Goal: Information Seeking & Learning: Find specific fact

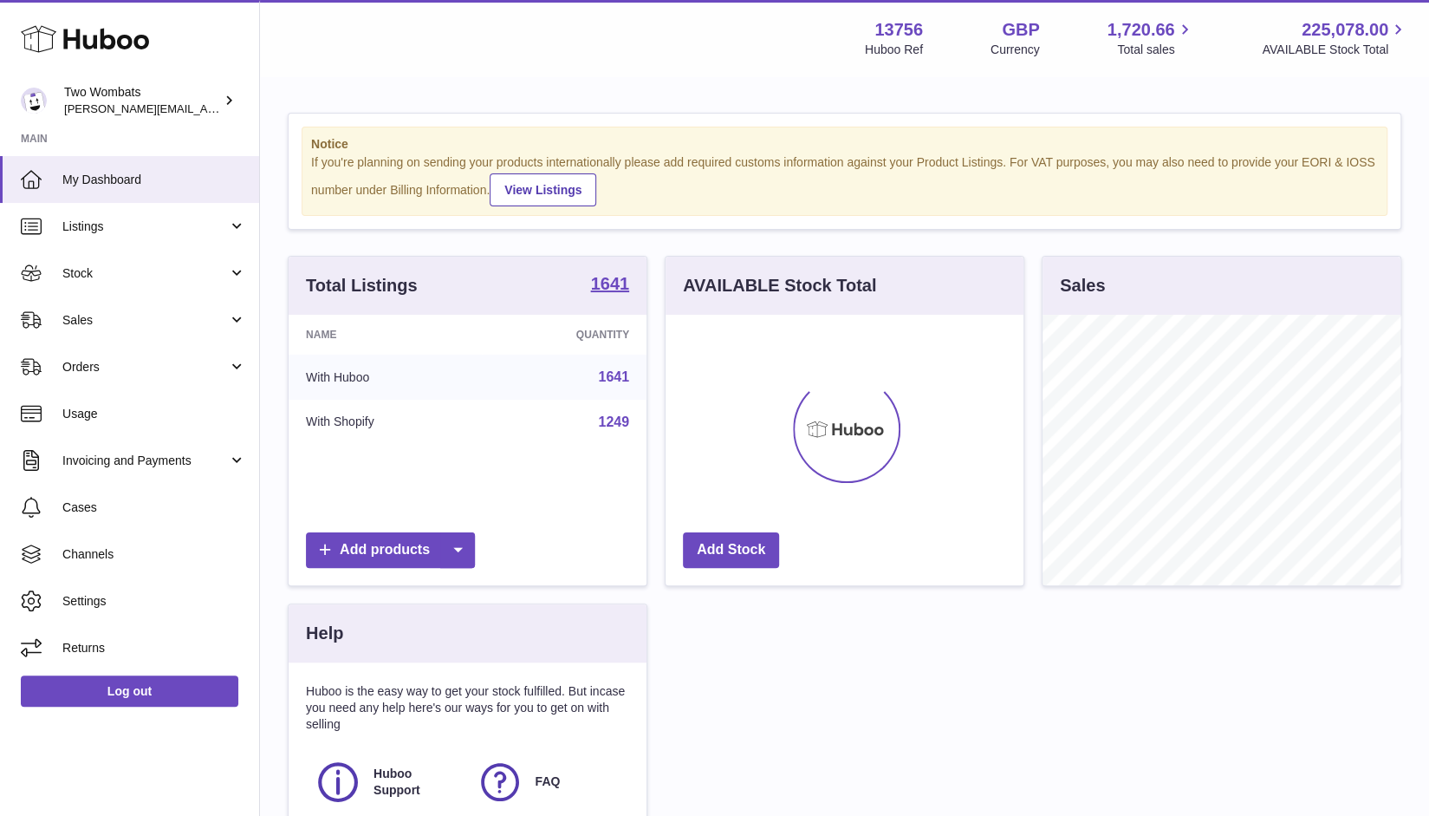
scroll to position [270, 359]
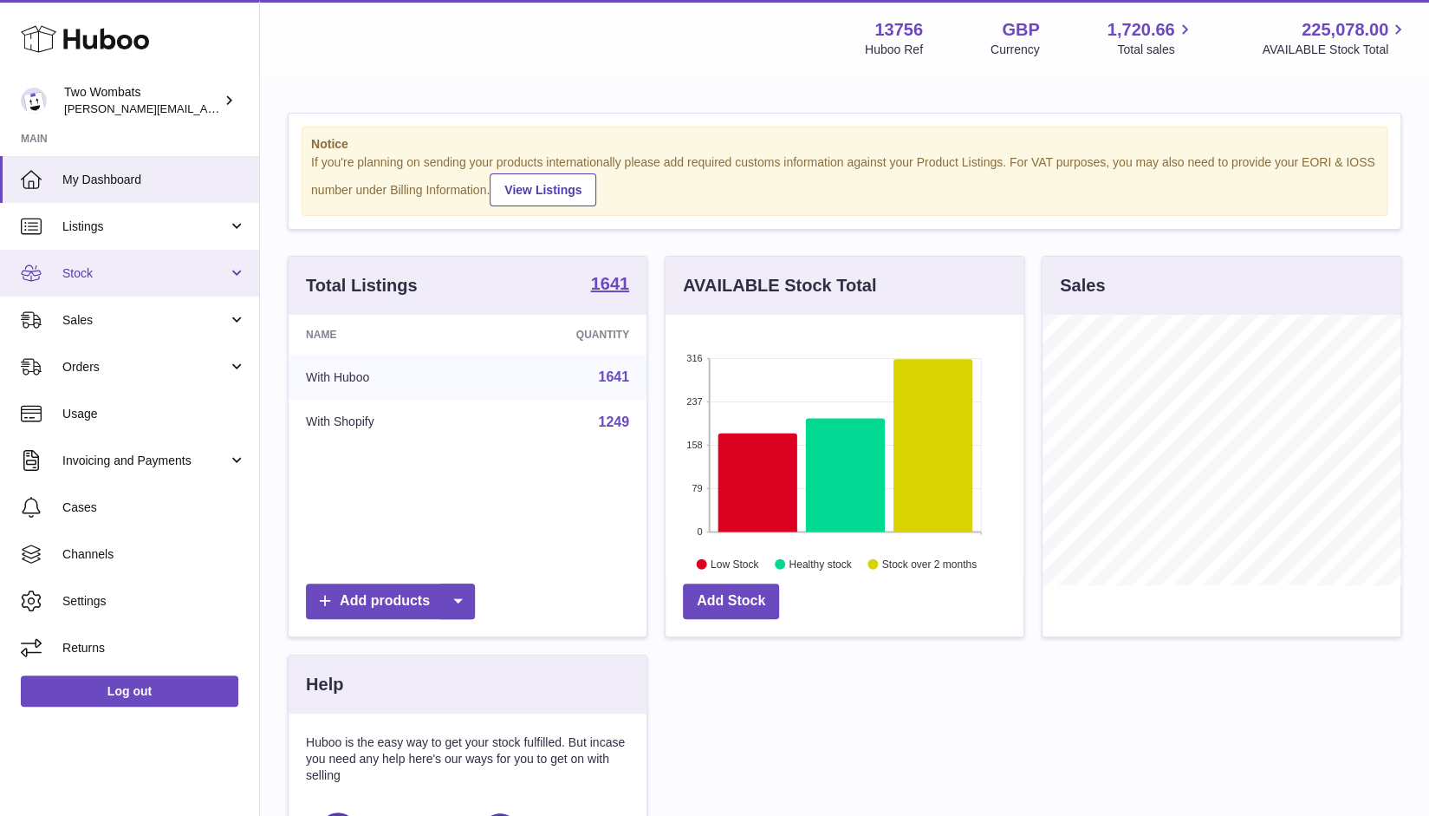
click at [239, 270] on link "Stock" at bounding box center [129, 273] width 259 height 47
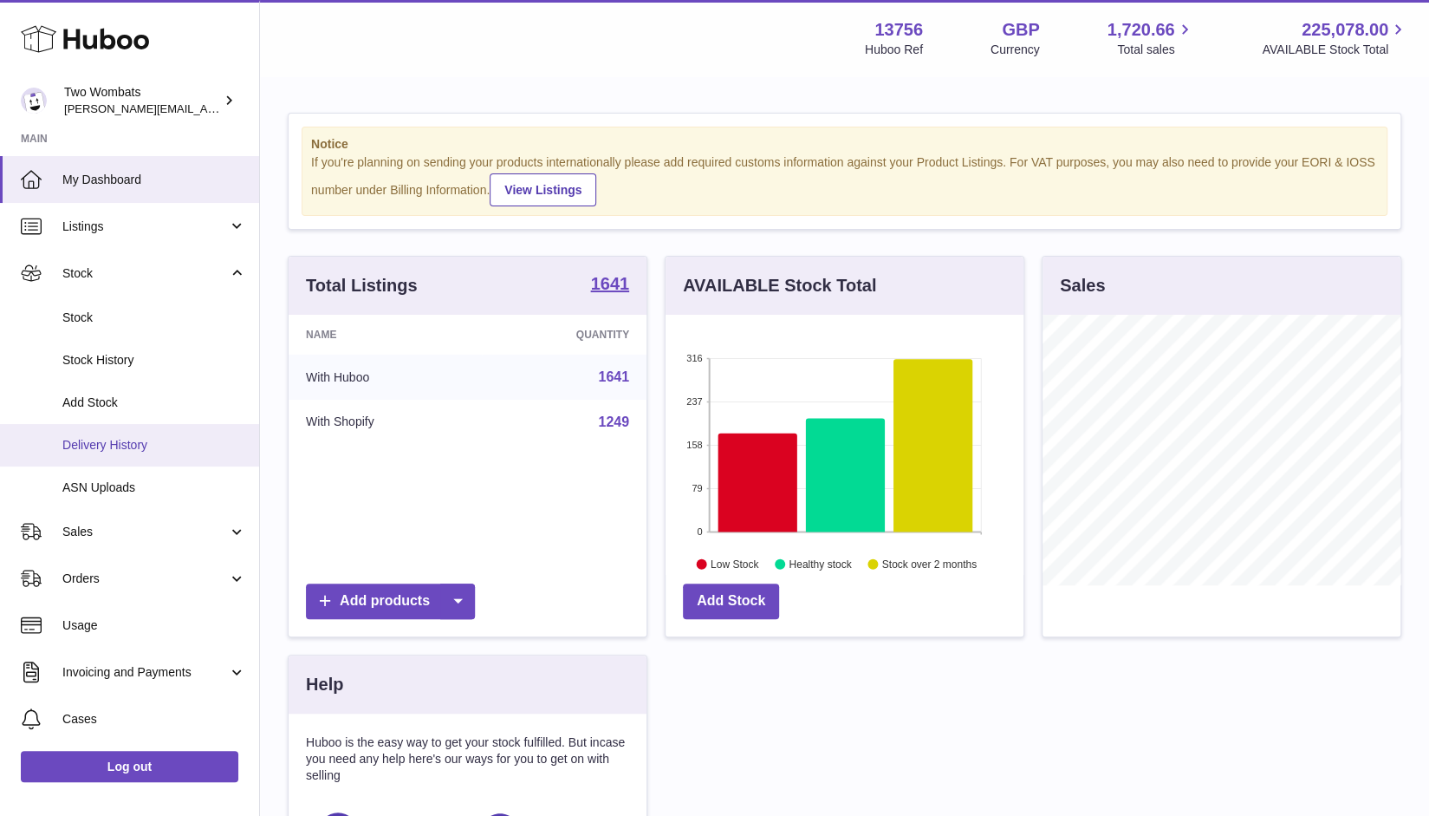
click at [153, 449] on span "Delivery History" at bounding box center [154, 445] width 184 height 16
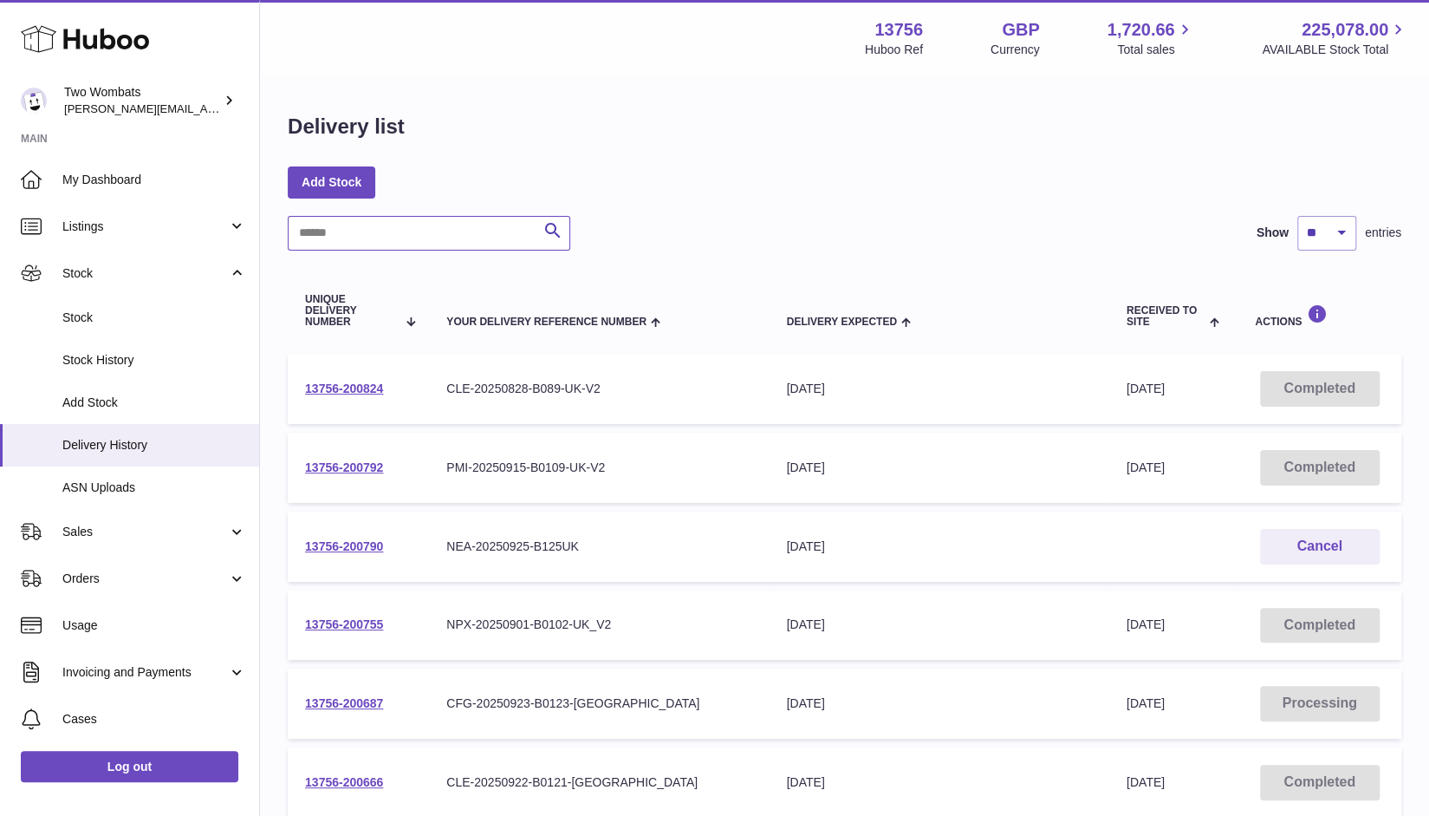
click at [433, 238] on input "text" at bounding box center [429, 233] width 283 height 35
paste input "**********"
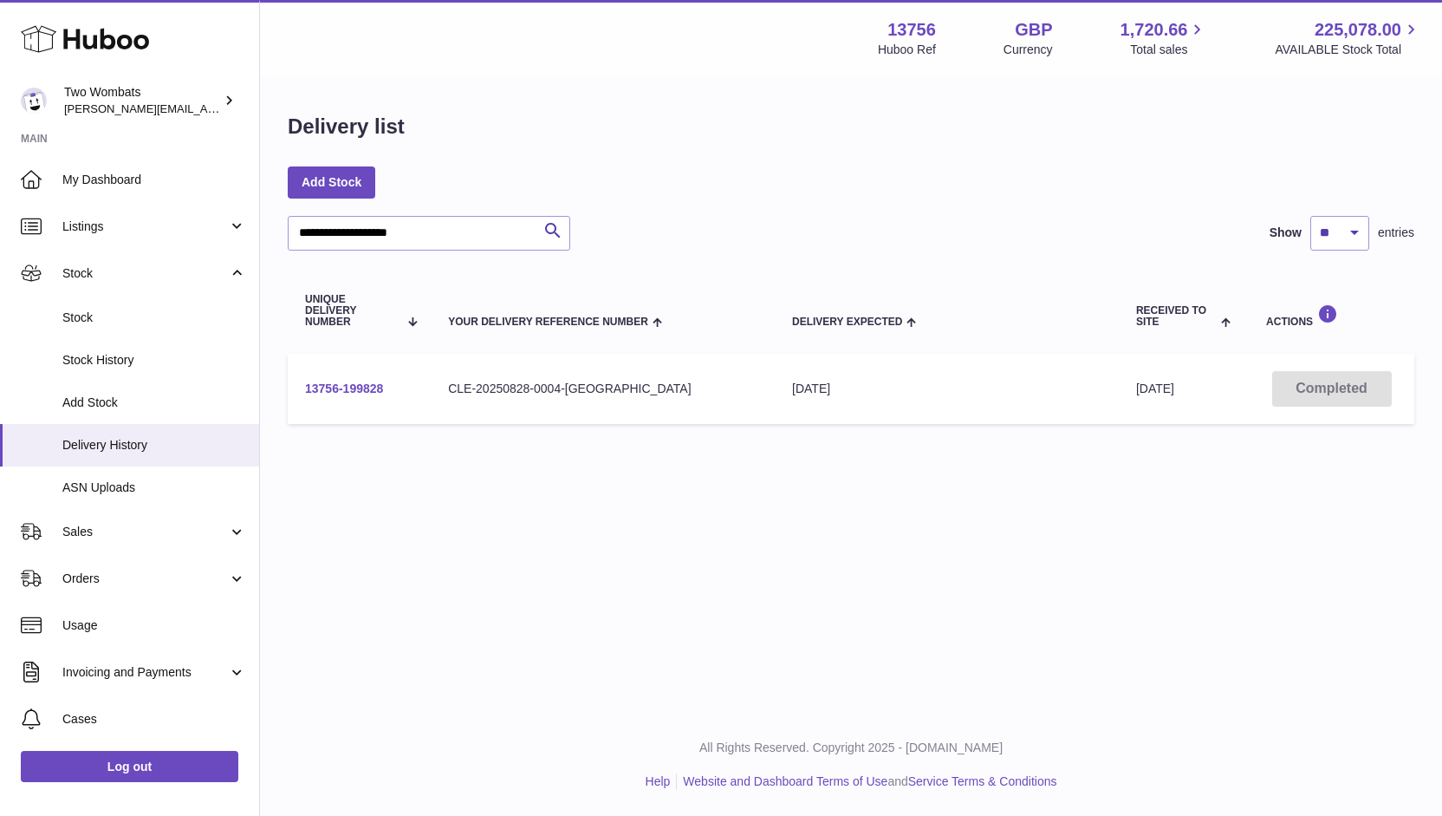
click at [369, 391] on link "13756-199828" at bounding box center [344, 388] width 78 height 14
click at [475, 235] on input "**********" at bounding box center [429, 233] width 283 height 35
click at [408, 231] on input "**********" at bounding box center [429, 233] width 283 height 35
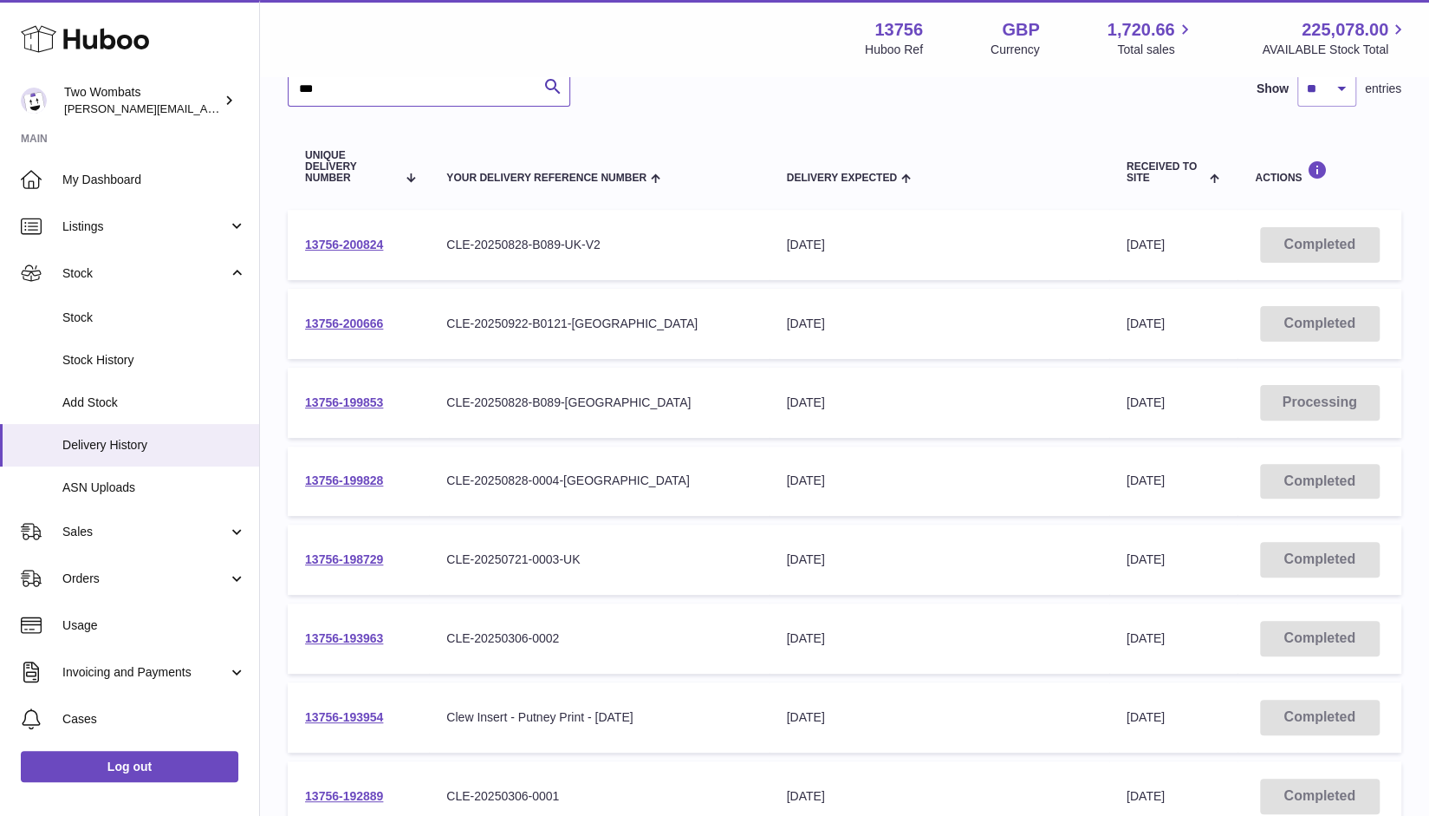
scroll to position [146, 0]
type input "***"
click at [348, 324] on link "13756-200666" at bounding box center [344, 322] width 78 height 14
click at [339, 241] on link "13756-200824" at bounding box center [344, 243] width 78 height 14
click at [354, 398] on link "13756-199853" at bounding box center [344, 400] width 78 height 14
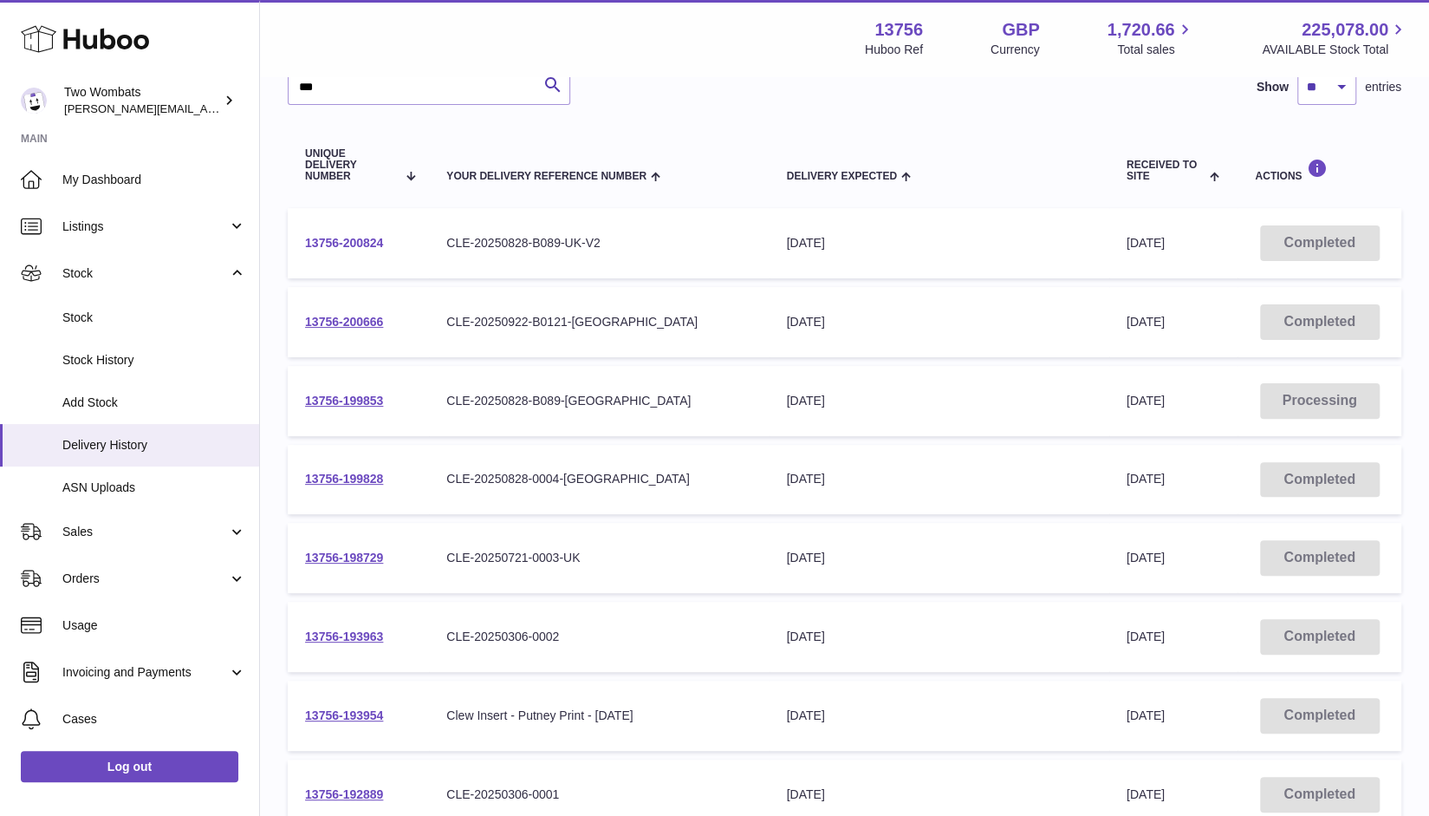
click at [341, 249] on link "13756-200824" at bounding box center [344, 243] width 78 height 14
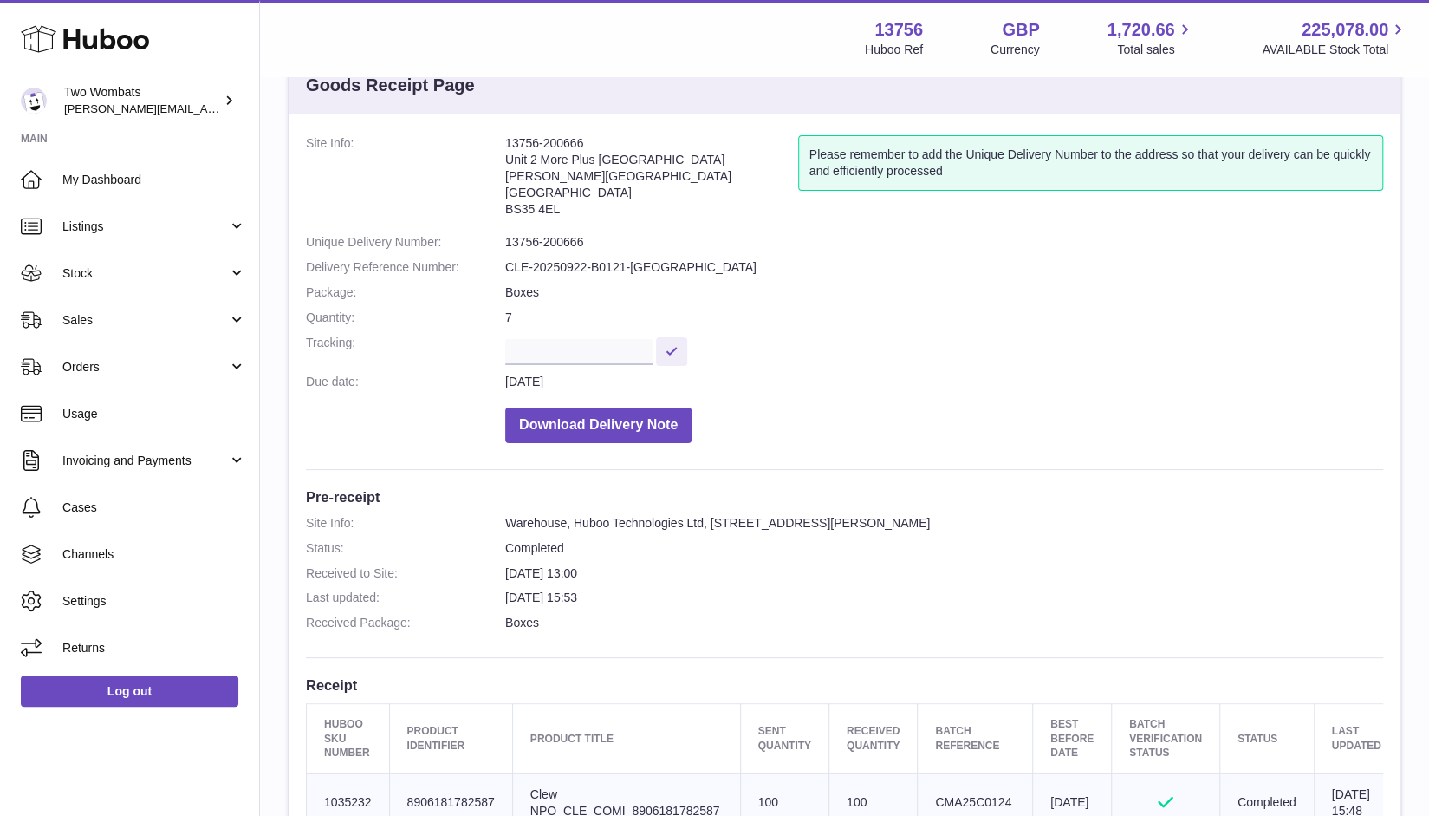
scroll to position [55, 0]
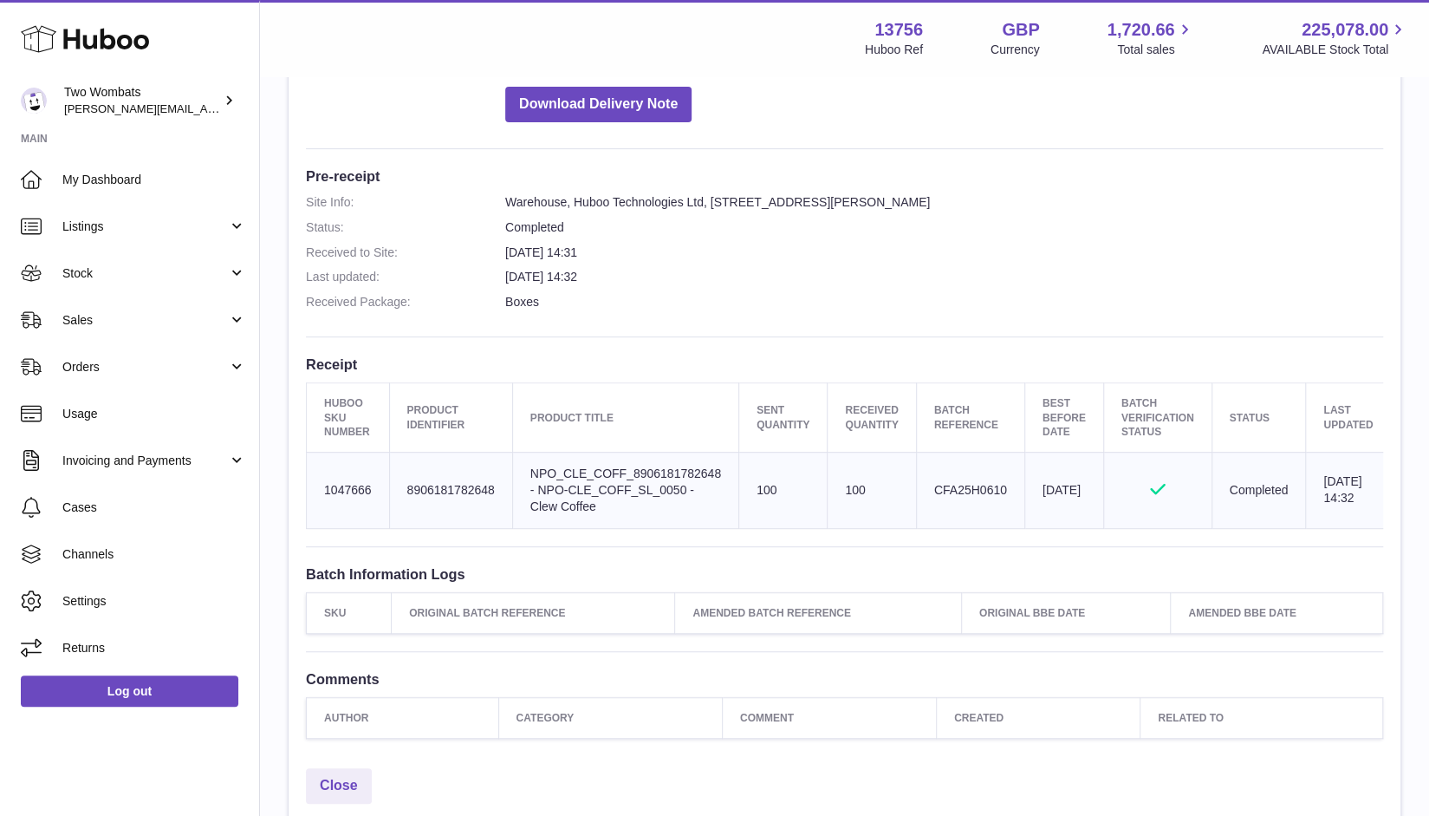
scroll to position [377, 0]
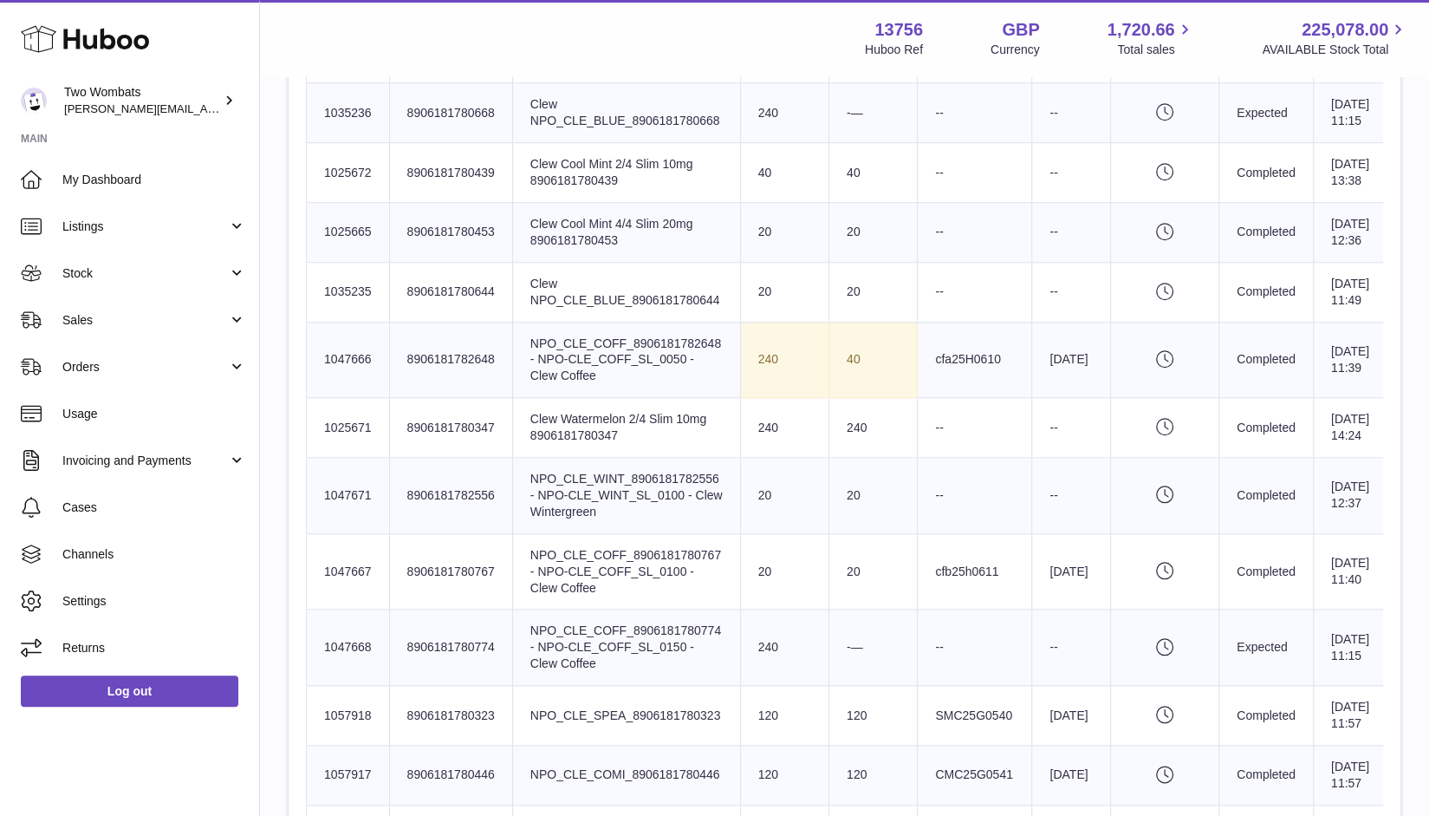
scroll to position [865, 0]
click at [790, 399] on td "Sent Quantity 240" at bounding box center [784, 360] width 88 height 76
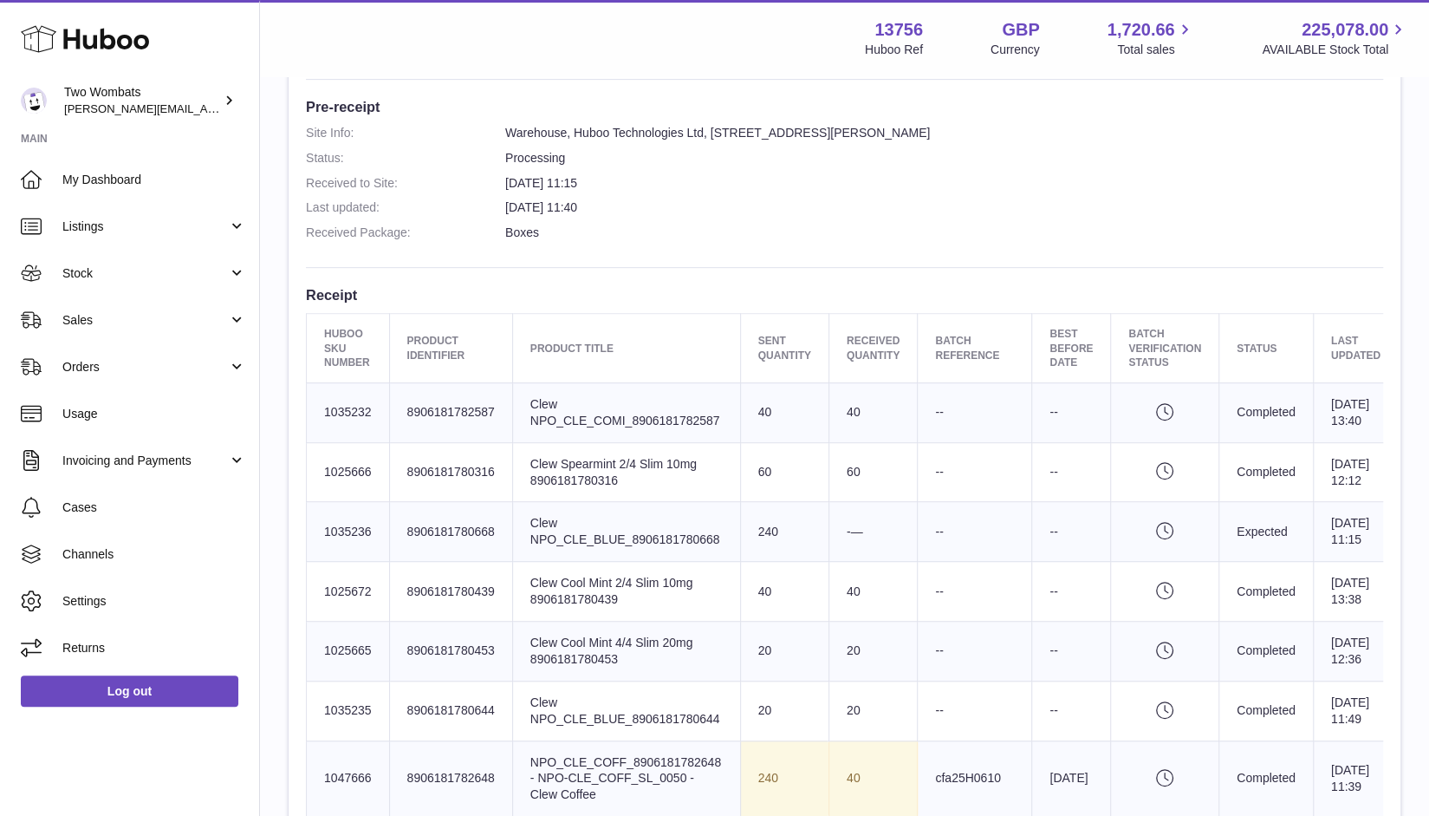
scroll to position [279, 0]
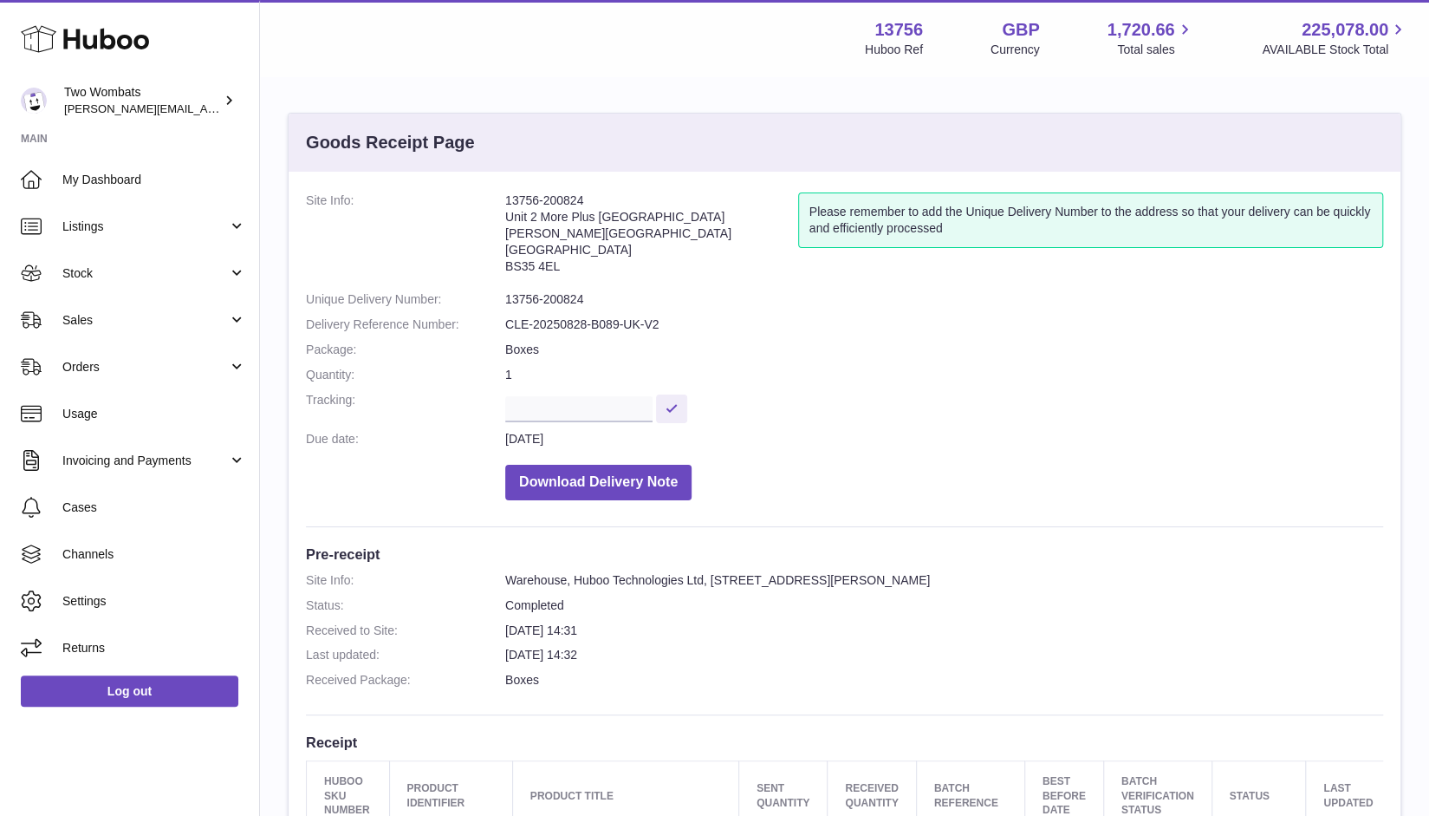
scroll to position [484, 0]
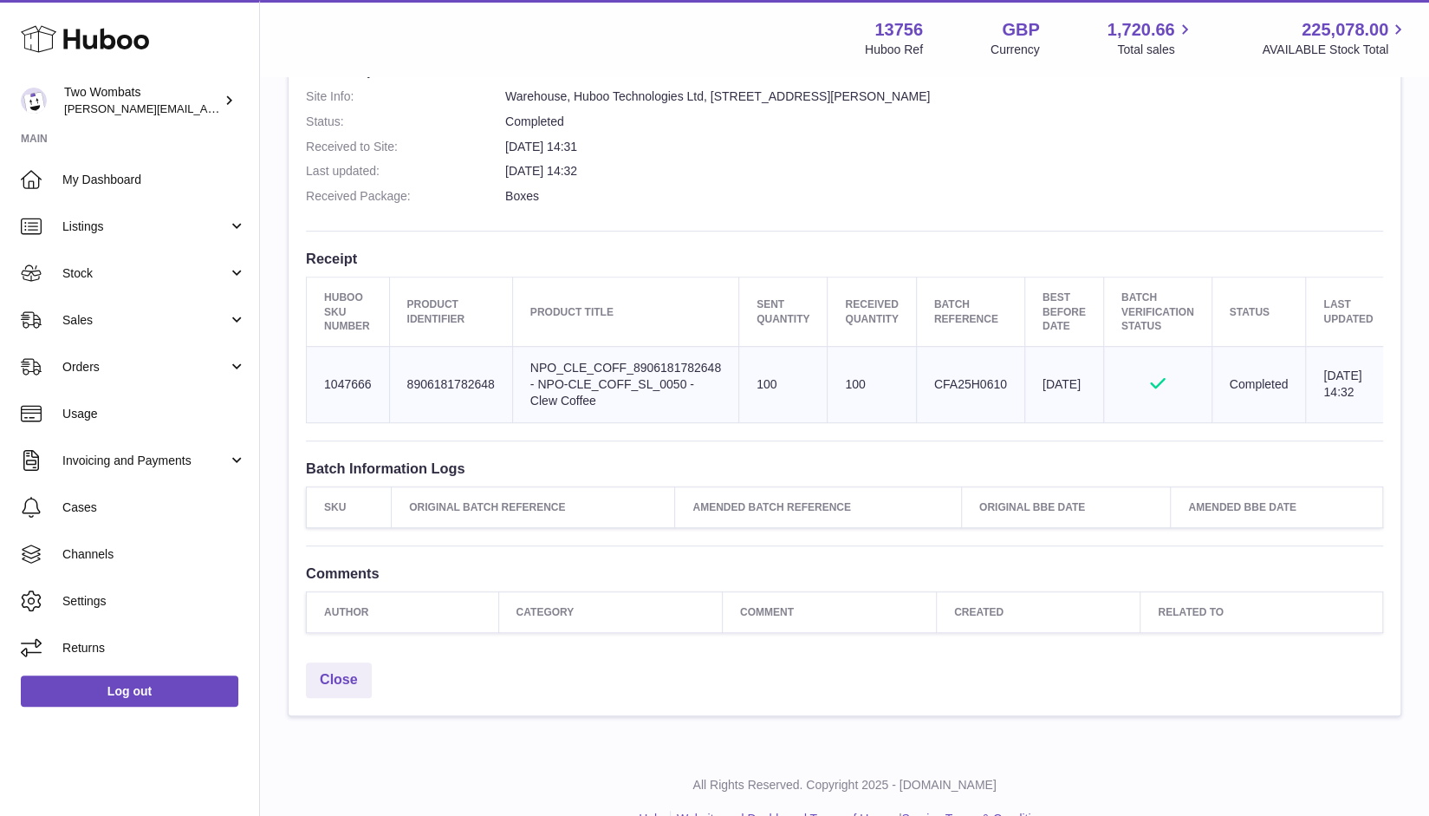
drag, startPoint x: 379, startPoint y: 380, endPoint x: 322, endPoint y: 381, distance: 56.3
click at [322, 381] on td "Huboo SKU Number 1047666" at bounding box center [348, 384] width 83 height 76
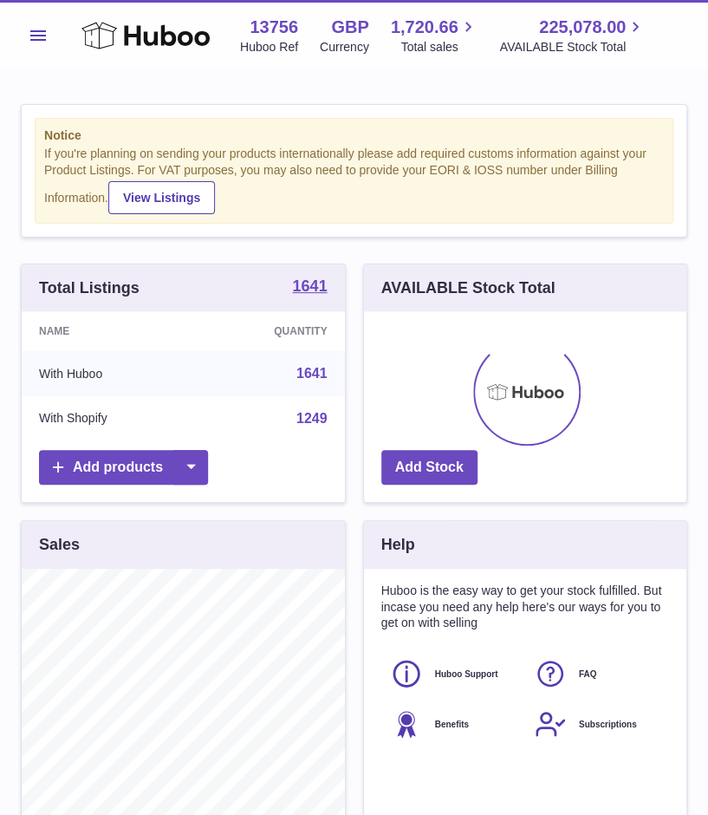
scroll to position [270, 322]
click at [24, 28] on button "Menu" at bounding box center [38, 35] width 35 height 35
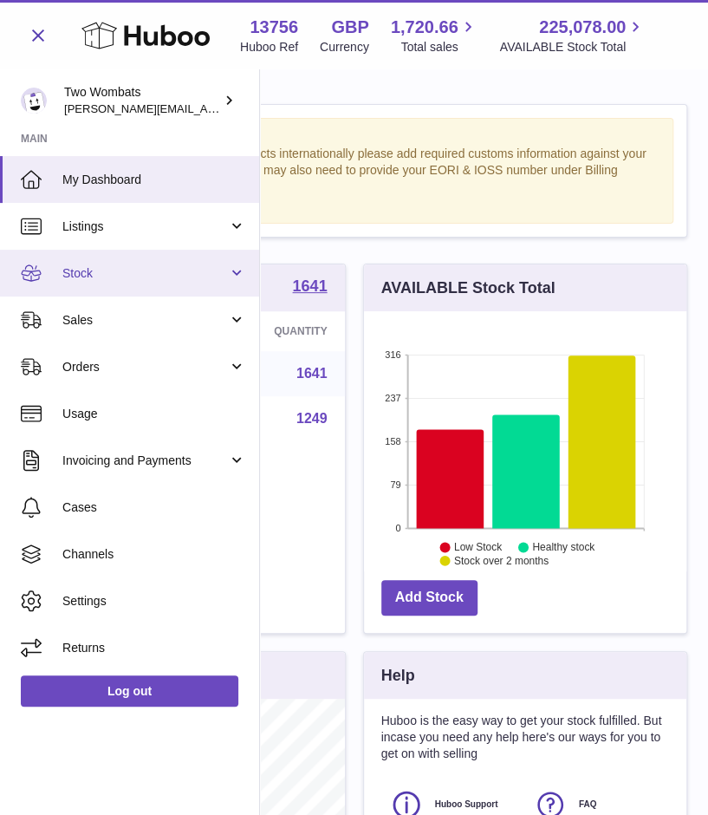
click at [229, 269] on link "Stock" at bounding box center [129, 273] width 259 height 47
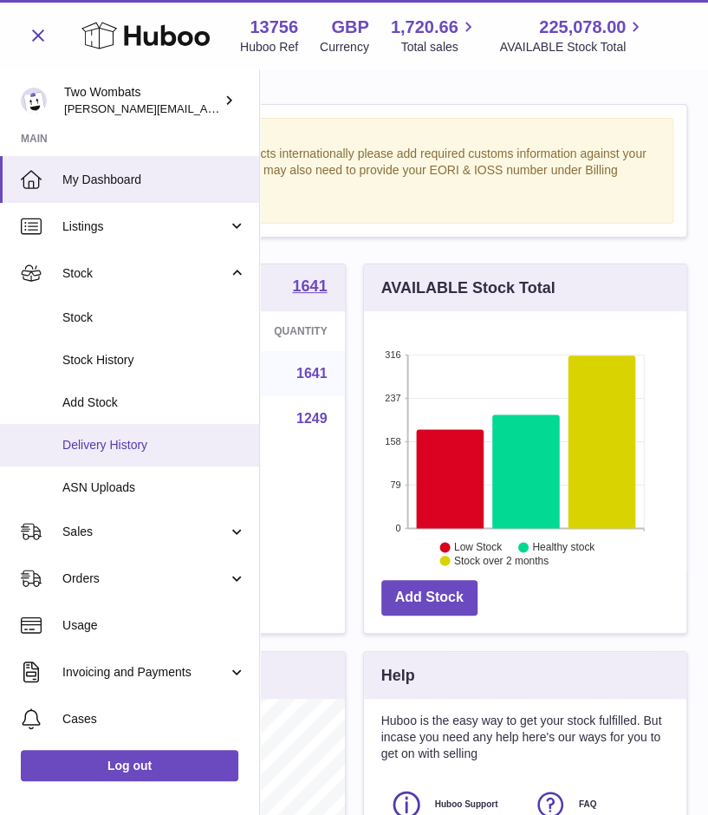
click at [130, 448] on span "Delivery History" at bounding box center [154, 445] width 184 height 16
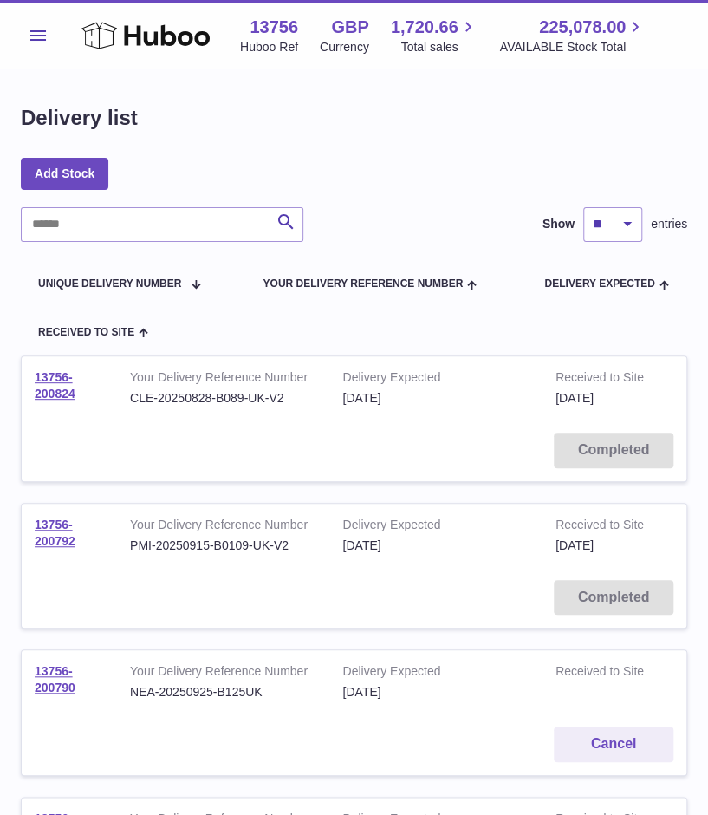
click at [52, 34] on button "Menu" at bounding box center [38, 35] width 35 height 35
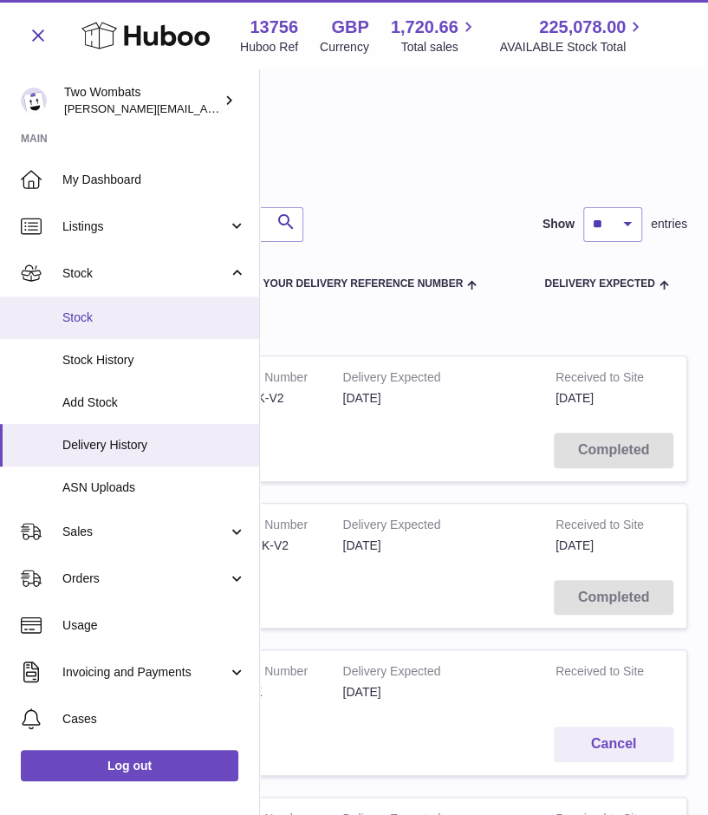
click at [225, 312] on span "Stock" at bounding box center [154, 317] width 184 height 16
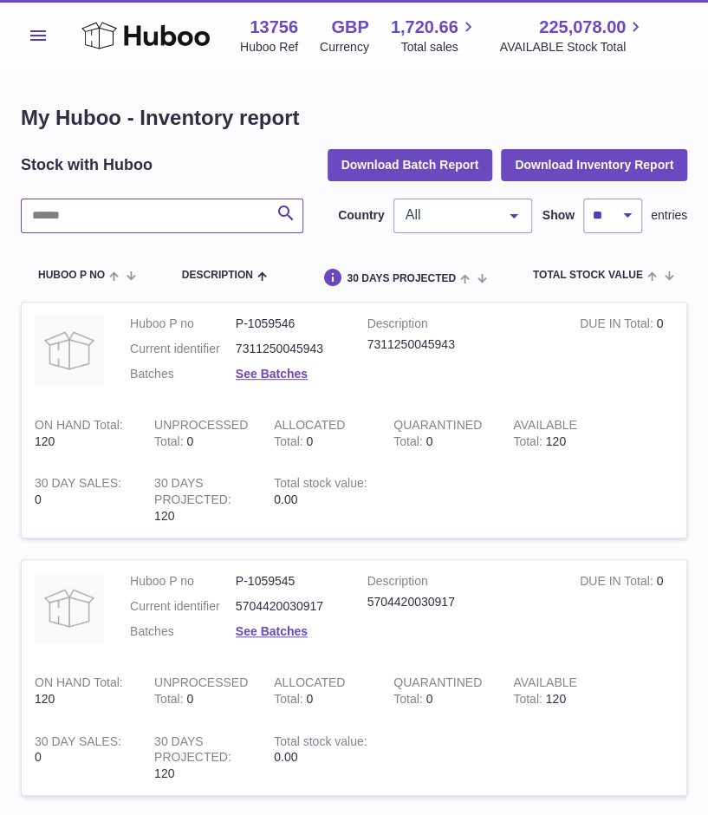
click at [163, 218] on input "text" at bounding box center [162, 215] width 283 height 35
paste input "*******"
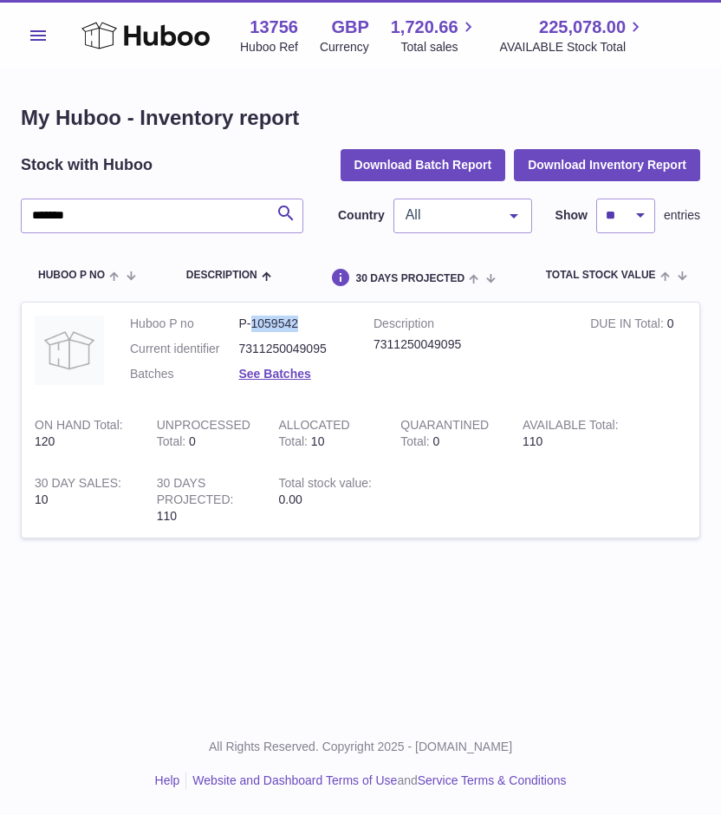
drag, startPoint x: 298, startPoint y: 320, endPoint x: 251, endPoint y: 321, distance: 46.8
click at [251, 321] on dd "P-1059542" at bounding box center [293, 323] width 109 height 16
copy dd "1059542"
drag, startPoint x: 328, startPoint y: 347, endPoint x: 239, endPoint y: 344, distance: 88.4
click at [239, 344] on dd "7311250049095" at bounding box center [293, 349] width 109 height 16
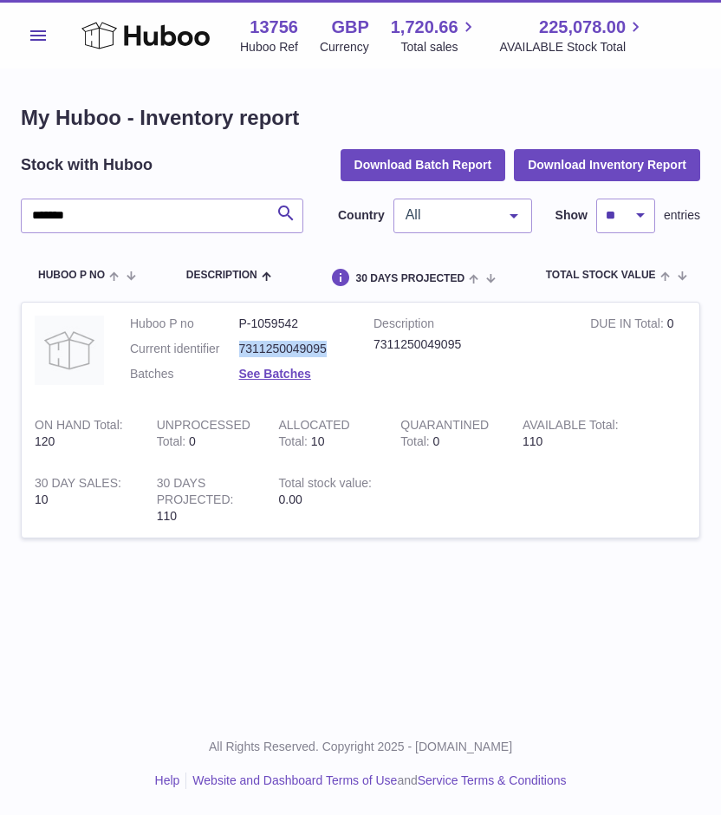
copy dd "7311250049095"
drag, startPoint x: 172, startPoint y: 218, endPoint x: 3, endPoint y: 226, distance: 169.2
click at [3, 226] on div "My Huboo - Inventory report Stock with Huboo Download Batch Report Download Inv…" at bounding box center [360, 331] width 721 height 524
paste input "text"
drag, startPoint x: 328, startPoint y: 349, endPoint x: 237, endPoint y: 344, distance: 91.1
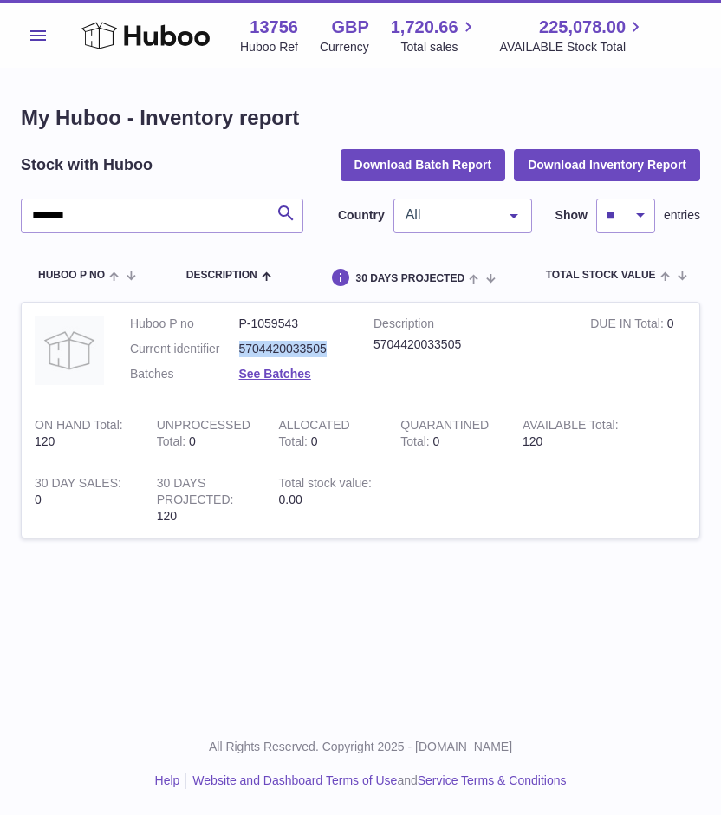
click at [237, 344] on dl "Huboo P no P-1059543 Current identifier 5704420033505 Batches See Batches" at bounding box center [239, 352] width 218 height 75
copy dl "5704420033505"
drag, startPoint x: 161, startPoint y: 211, endPoint x: 3, endPoint y: 213, distance: 158.6
click at [3, 213] on div "My Huboo - Inventory report Stock with Huboo Download Batch Report Download Inv…" at bounding box center [360, 331] width 721 height 524
paste input "text"
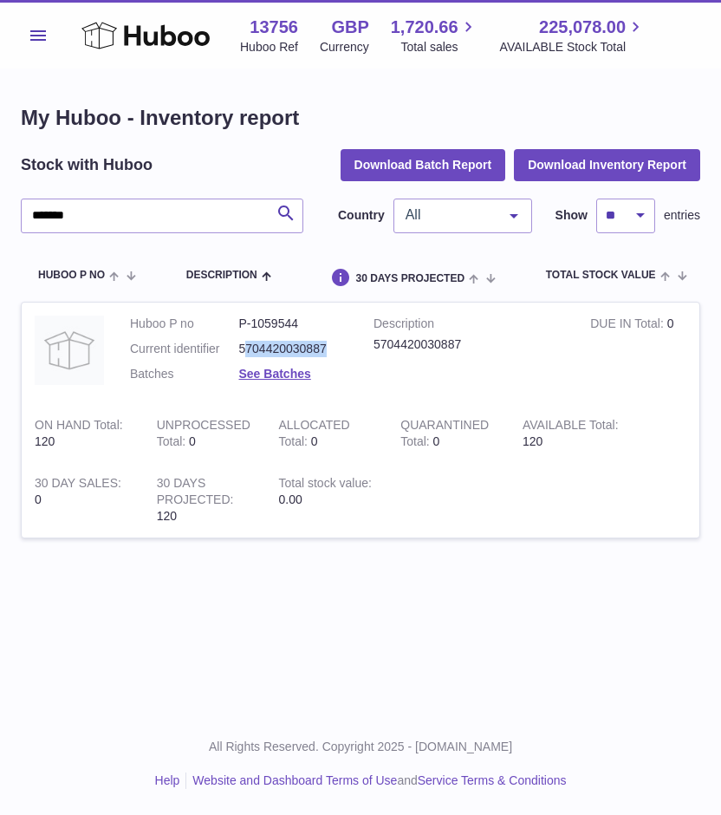
drag, startPoint x: 328, startPoint y: 348, endPoint x: 243, endPoint y: 346, distance: 85.0
click at [243, 346] on dd "5704420030887" at bounding box center [293, 349] width 109 height 16
copy dd "704420030887"
drag, startPoint x: 239, startPoint y: 346, endPoint x: 329, endPoint y: 348, distance: 90.2
click at [329, 348] on dd "5704420030887" at bounding box center [293, 349] width 109 height 16
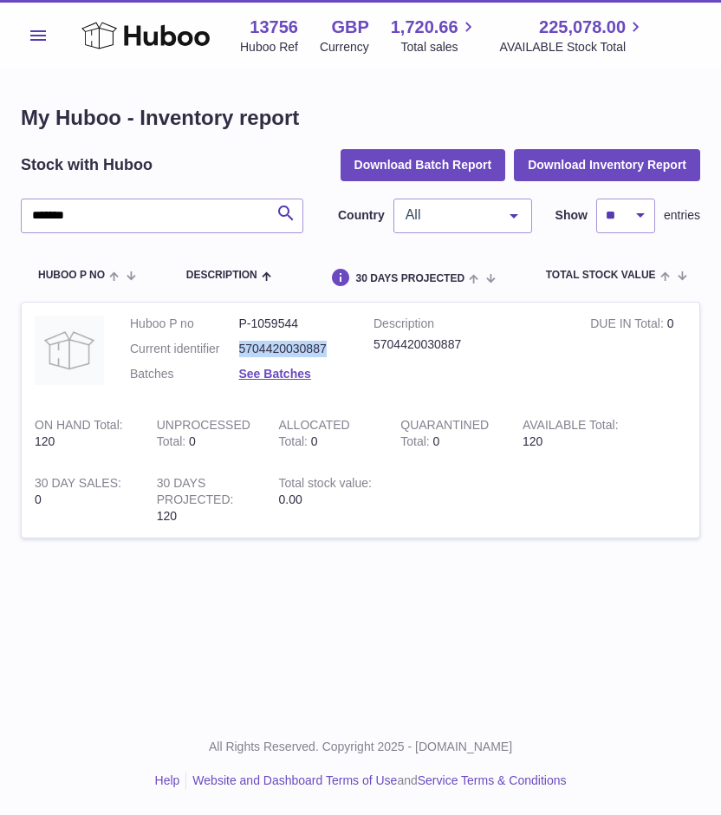
copy dd "5704420030887"
drag, startPoint x: 114, startPoint y: 203, endPoint x: 3, endPoint y: 184, distance: 112.6
click at [3, 184] on div "My Huboo - Inventory report Stock with Huboo Download Batch Report Download Inv…" at bounding box center [360, 331] width 721 height 524
paste input "text"
drag, startPoint x: 326, startPoint y: 343, endPoint x: 218, endPoint y: 332, distance: 108.1
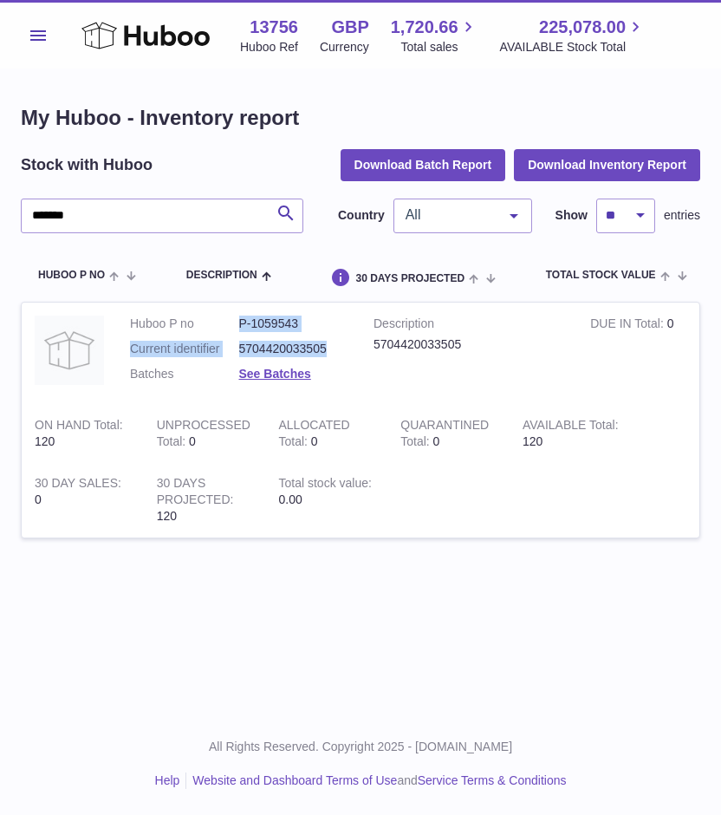
click at [218, 332] on dl "Huboo P no P-1059543 Current identifier 5704420033505 Batches See Batches" at bounding box center [239, 352] width 218 height 75
click at [244, 359] on dl "Huboo P no P-1059543 Current identifier 5704420033505 Batches See Batches" at bounding box center [239, 352] width 218 height 75
drag, startPoint x: 242, startPoint y: 350, endPoint x: 321, endPoint y: 356, distance: 79.1
click at [321, 356] on dd "5704420033505" at bounding box center [293, 349] width 109 height 16
drag, startPoint x: 328, startPoint y: 350, endPoint x: 235, endPoint y: 341, distance: 93.2
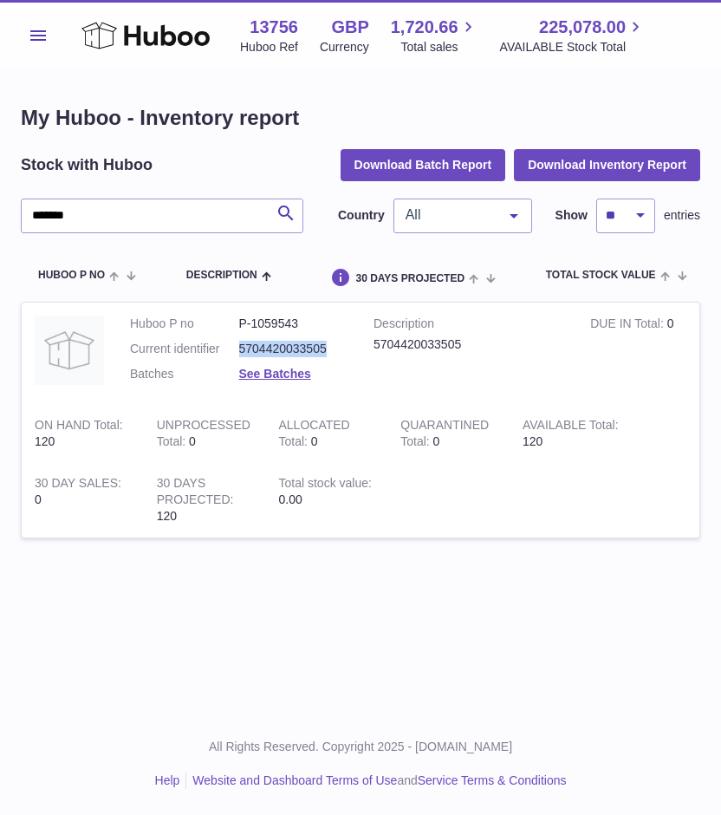
click at [235, 341] on dl "Huboo P no P-1059543 Current identifier 5704420033505 Batches See Batches" at bounding box center [239, 352] width 218 height 75
copy dl "5704420033505"
drag, startPoint x: 139, startPoint y: 215, endPoint x: 3, endPoint y: 205, distance: 135.6
click at [3, 205] on div "My Huboo - Inventory report Stock with Huboo Download Batch Report Download Inv…" at bounding box center [360, 331] width 721 height 524
paste input "text"
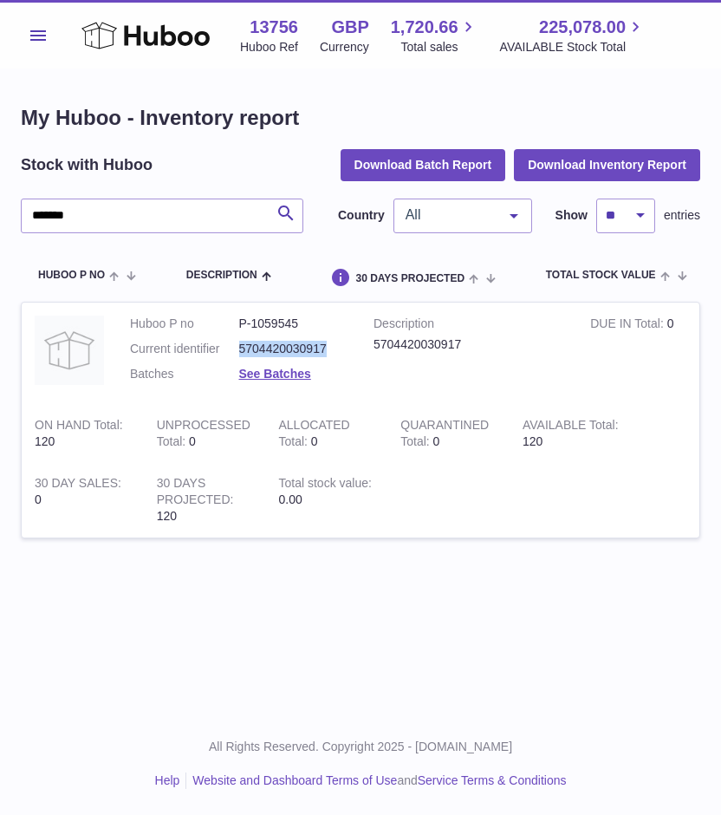
drag, startPoint x: 326, startPoint y: 348, endPoint x: 234, endPoint y: 344, distance: 91.9
click at [234, 344] on dl "Huboo P no P-1059545 Current identifier 5704420030917 Batches See Batches" at bounding box center [239, 352] width 218 height 75
copy dl "5704420030917"
click at [387, 361] on td "Description 5704420030917" at bounding box center [469, 352] width 217 height 101
click at [375, 343] on div "5704420030917" at bounding box center [469, 344] width 191 height 16
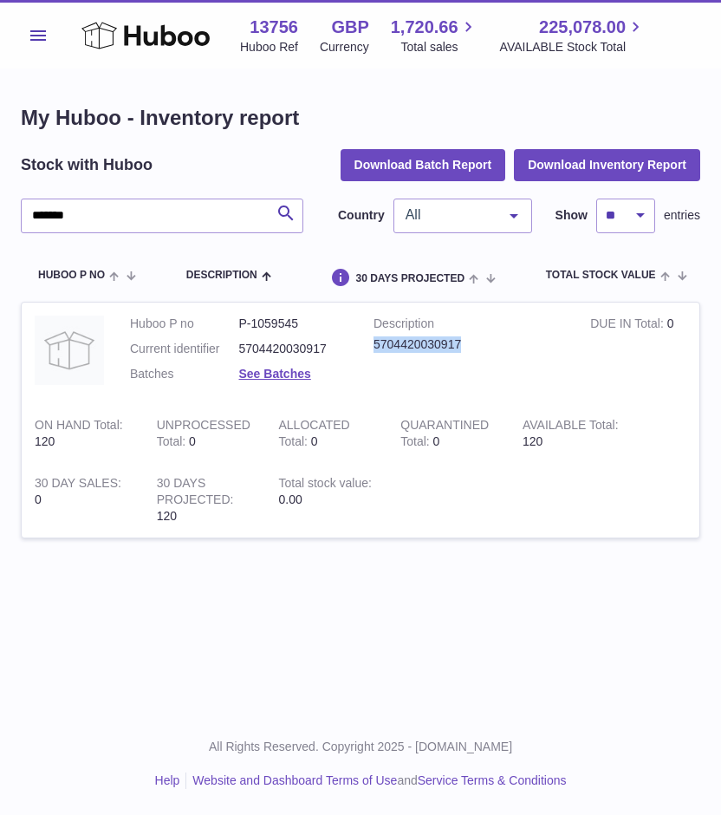
drag, startPoint x: 375, startPoint y: 343, endPoint x: 460, endPoint y: 344, distance: 84.9
click at [460, 344] on div "5704420030917" at bounding box center [469, 344] width 191 height 16
copy tr "5704420030917"
drag, startPoint x: 130, startPoint y: 211, endPoint x: 3, endPoint y: 205, distance: 126.7
click at [3, 205] on div "My Huboo - Inventory report Stock with Huboo Download Batch Report Download Inv…" at bounding box center [360, 331] width 721 height 524
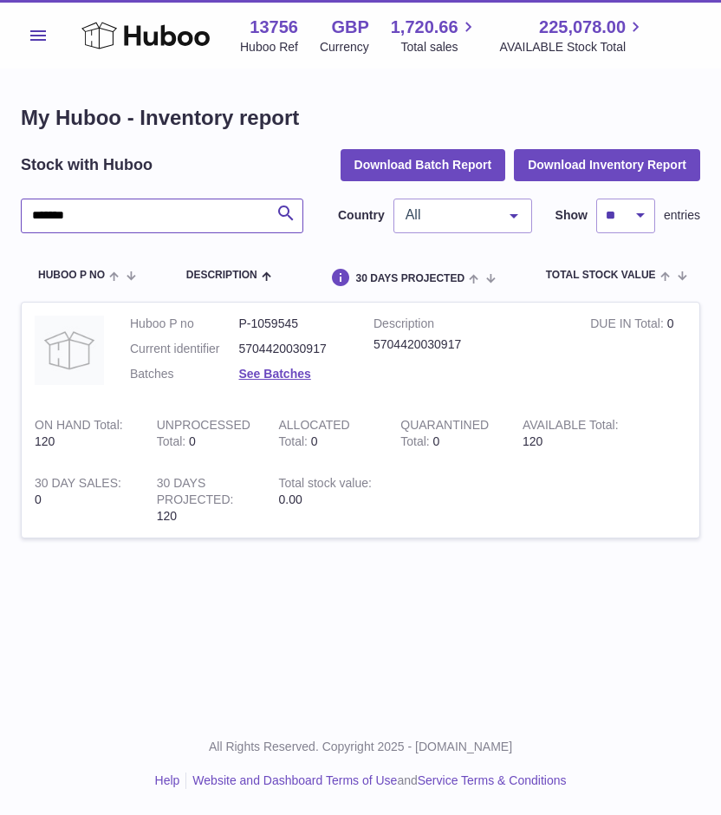
paste input "text"
type input "*******"
drag, startPoint x: 324, startPoint y: 347, endPoint x: 239, endPoint y: 348, distance: 84.9
click at [239, 348] on dd "7311250045943" at bounding box center [293, 349] width 109 height 16
copy dd "7311250045943"
